Goal: Task Accomplishment & Management: Manage account settings

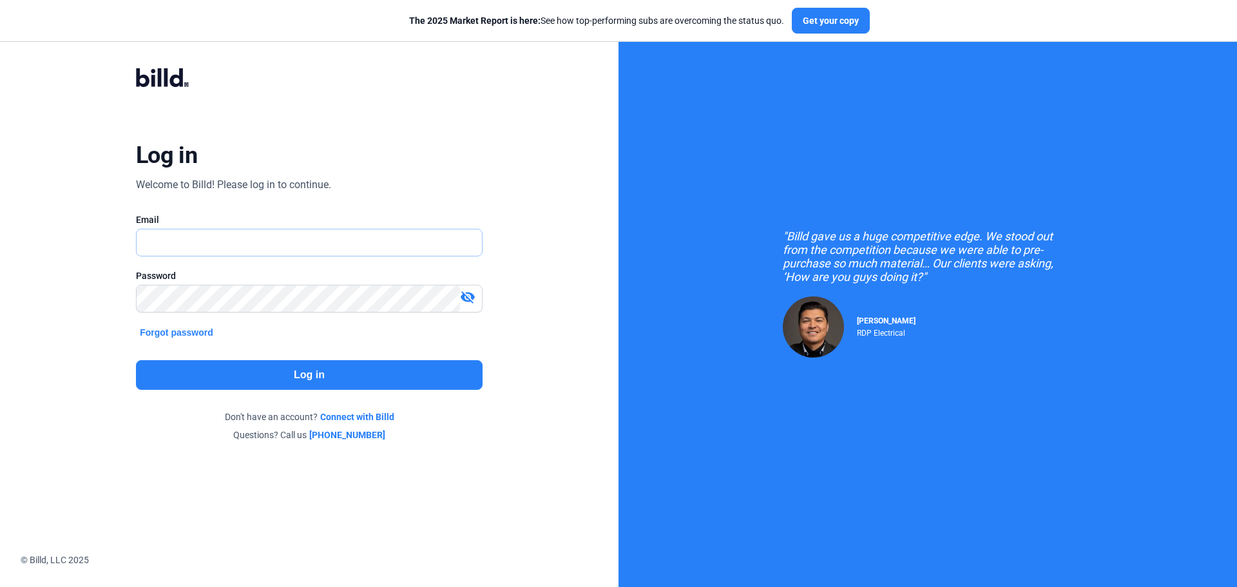
type input "[EMAIL_ADDRESS][DOMAIN_NAME]"
click at [282, 374] on button "Log in" at bounding box center [309, 375] width 347 height 30
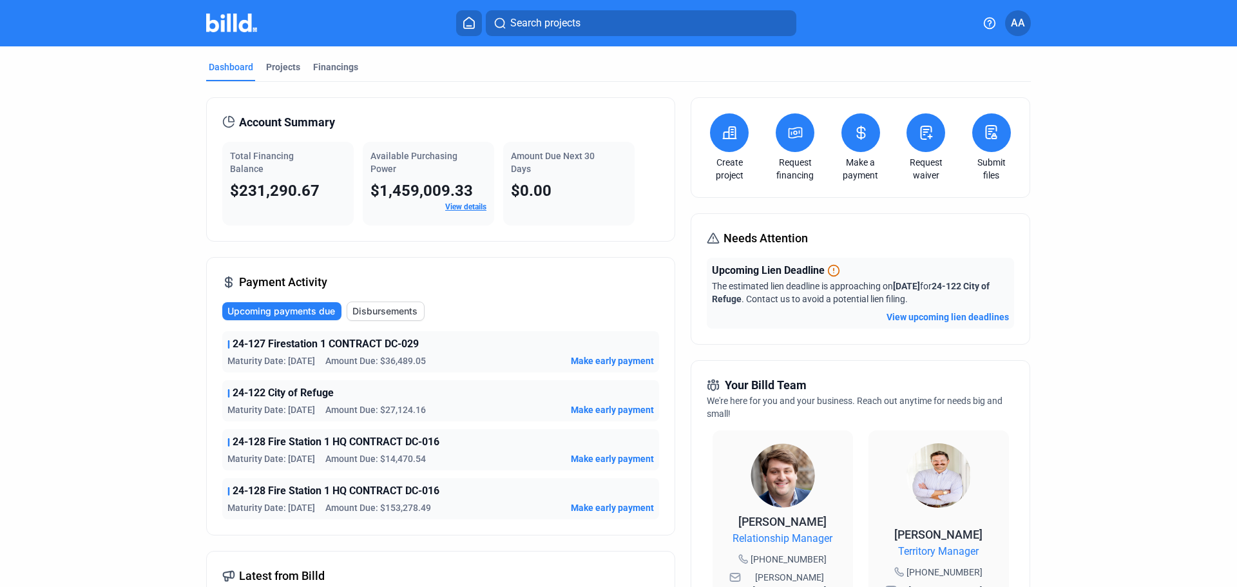
click at [1024, 28] on span "AA" at bounding box center [1018, 22] width 14 height 15
